Goal: Transaction & Acquisition: Subscribe to service/newsletter

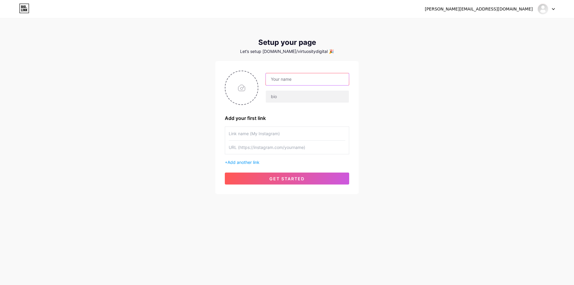
click at [289, 81] on input "text" at bounding box center [307, 79] width 83 height 12
click at [546, 9] on img at bounding box center [543, 9] width 10 height 10
click at [291, 81] on input "text" at bounding box center [307, 79] width 83 height 12
click at [270, 132] on input "text" at bounding box center [287, 133] width 117 height 13
